Goal: Navigation & Orientation: Find specific page/section

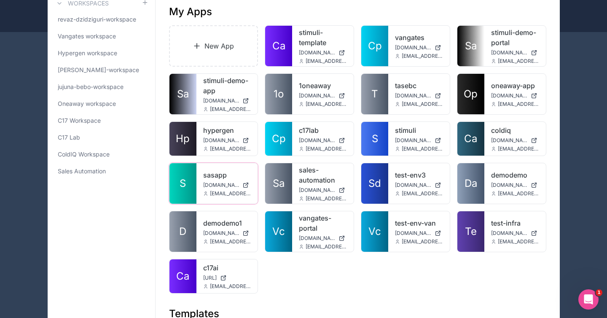
scroll to position [47, 0]
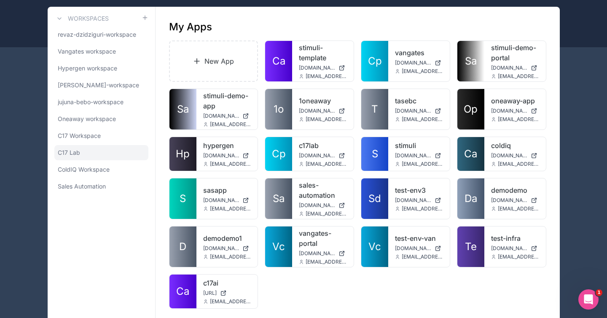
click at [92, 152] on link "C17 Lab" at bounding box center [101, 152] width 94 height 15
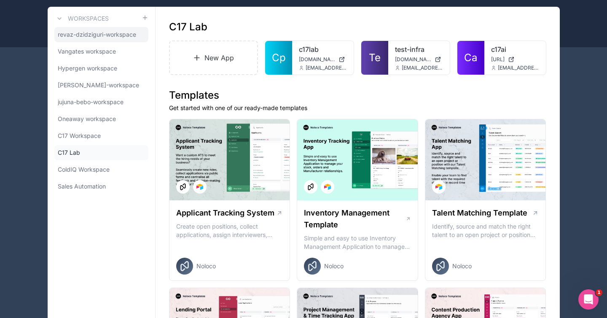
click at [106, 30] on span "revaz-dzidziguri-workspace" at bounding box center [97, 34] width 78 height 8
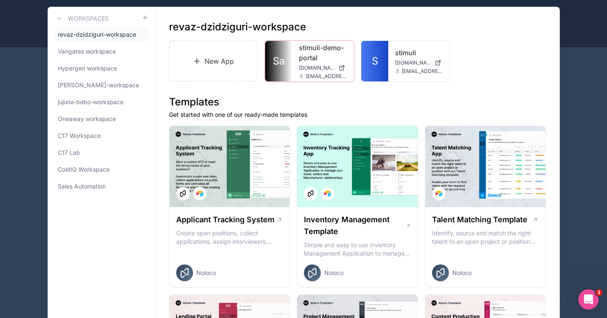
click at [305, 56] on link "stimuli-demo-portal" at bounding box center [323, 53] width 48 height 20
